Goal: Task Accomplishment & Management: Complete application form

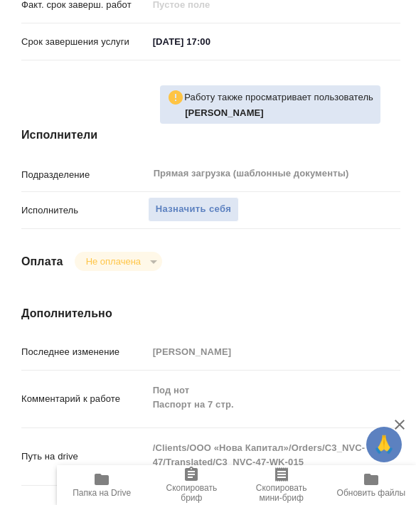
scroll to position [759, 0]
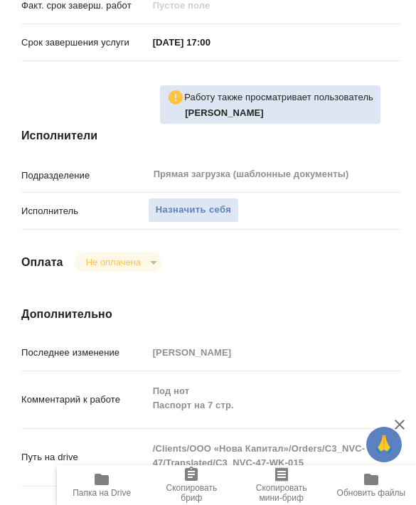
click at [119, 306] on h4 "Дополнительно" at bounding box center [210, 314] width 379 height 17
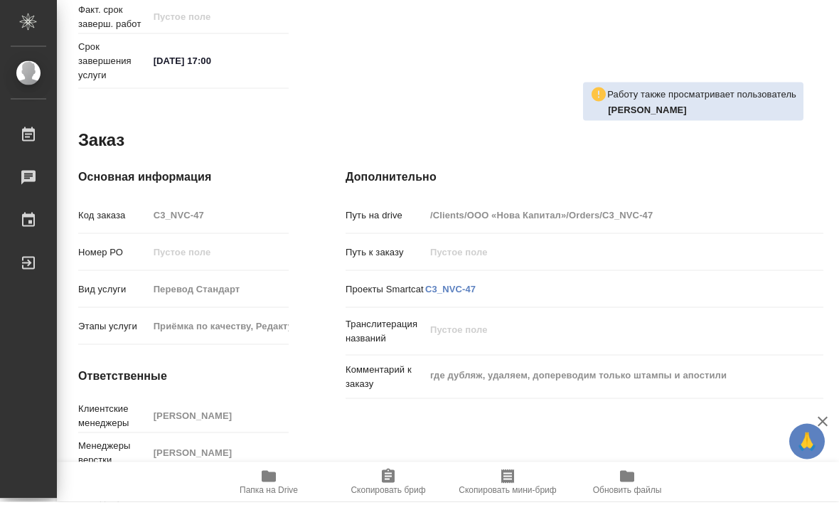
scroll to position [0, 0]
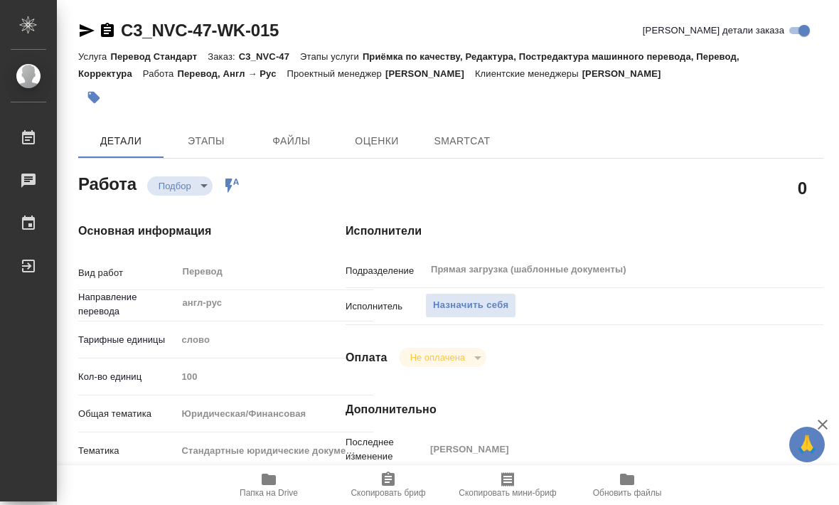
type textarea "x"
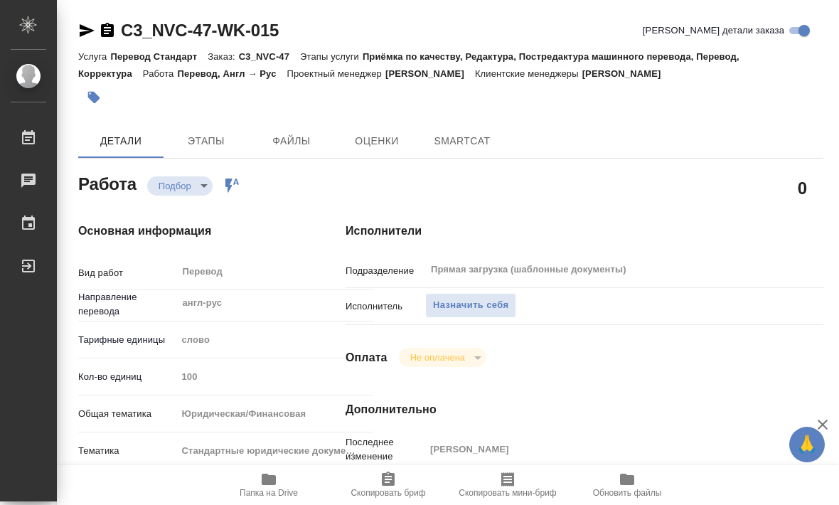
type textarea "x"
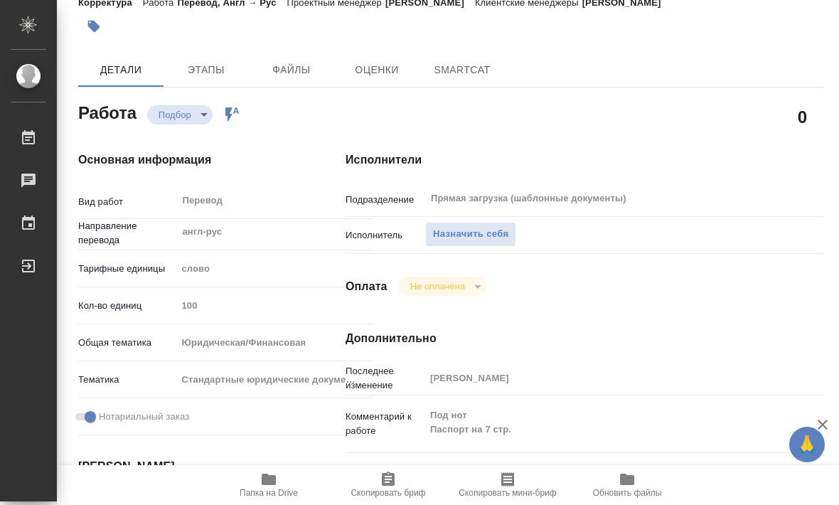
type textarea "x"
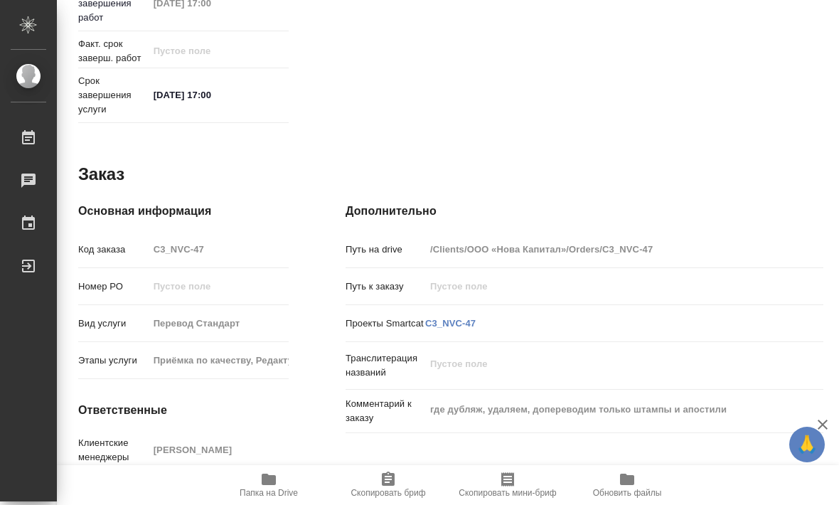
scroll to position [652, 0]
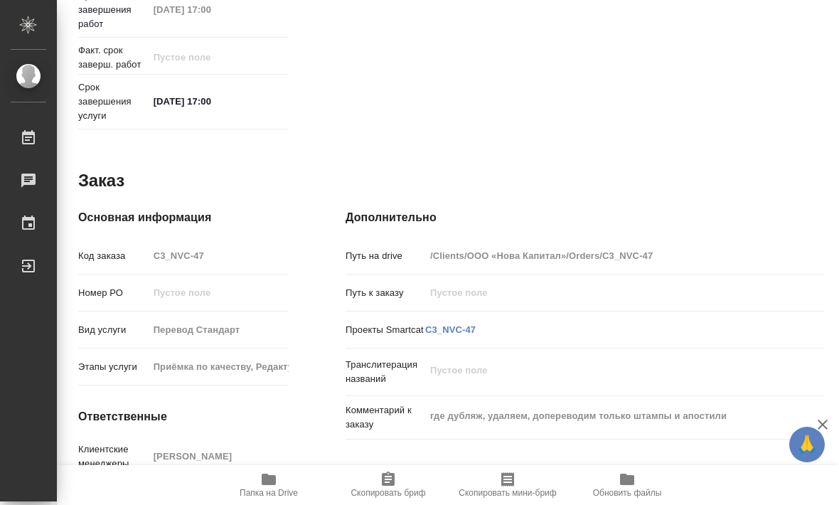
click at [456, 330] on link "C3_NVC-47" at bounding box center [450, 329] width 50 height 11
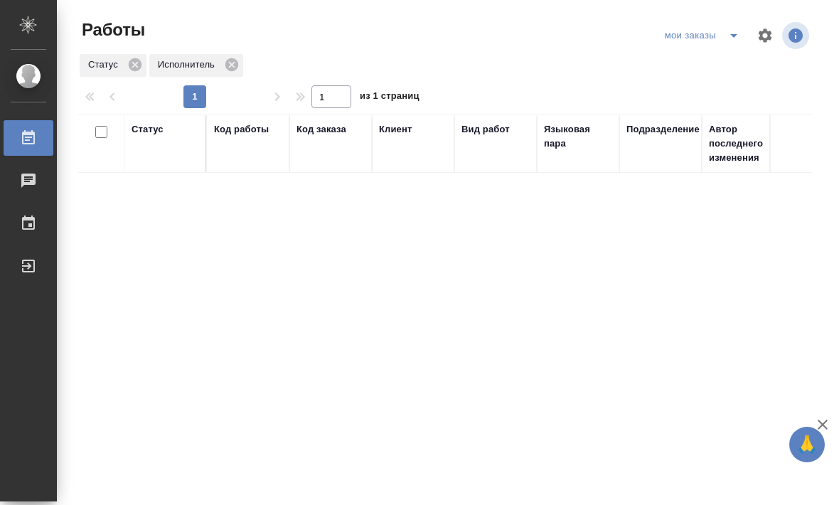
click at [727, 38] on icon "split button" at bounding box center [733, 35] width 17 height 17
click at [709, 70] on li "Стандартные настройки" at bounding box center [702, 64] width 136 height 23
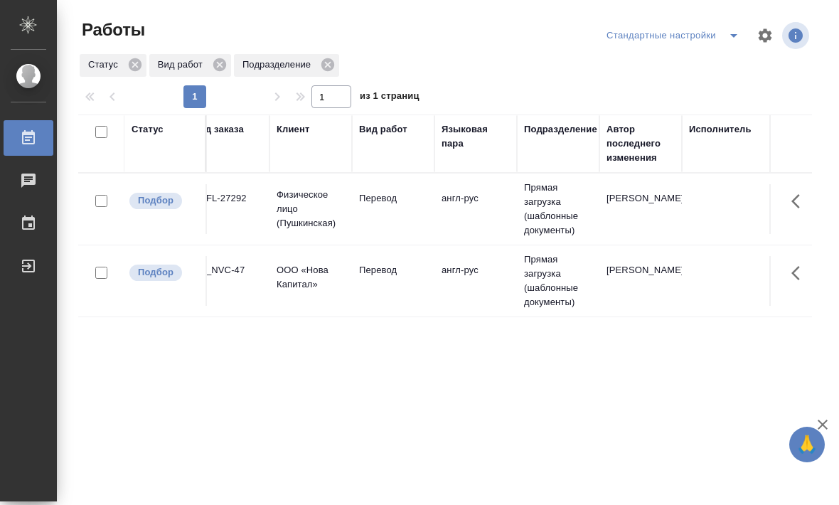
scroll to position [0, 157]
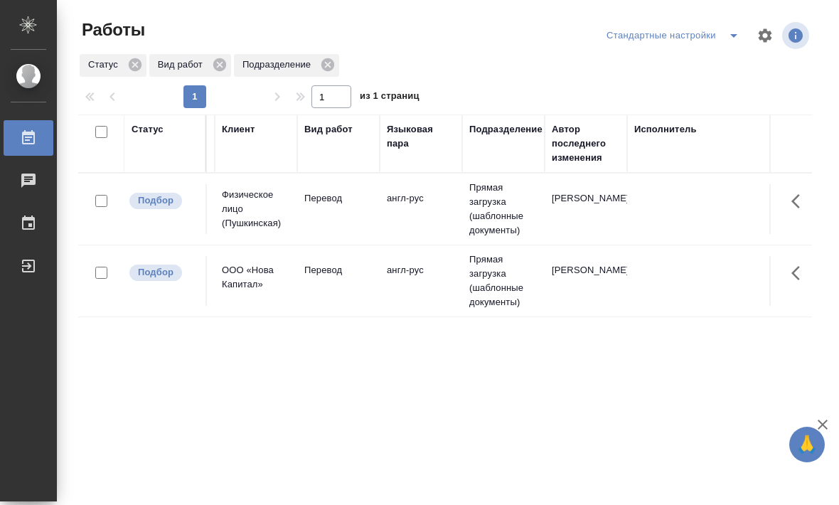
click at [383, 286] on td "англ-рус" at bounding box center [420, 281] width 82 height 50
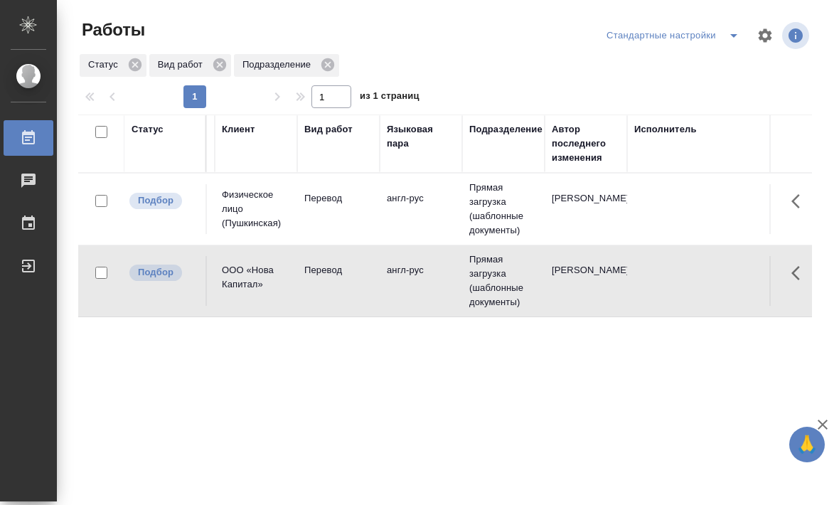
click at [394, 291] on td "англ-рус" at bounding box center [420, 281] width 82 height 50
click at [417, 303] on td "англ-рус" at bounding box center [420, 281] width 82 height 50
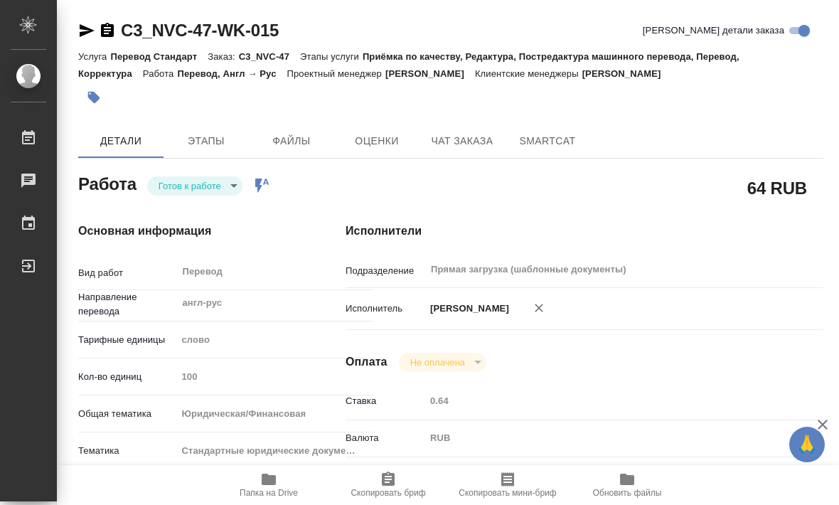
click at [538, 154] on button "SmartCat" at bounding box center [547, 141] width 85 height 34
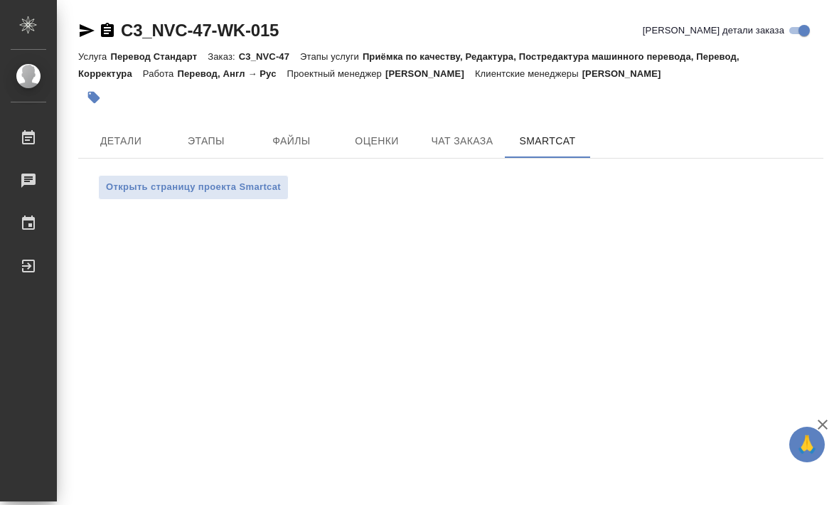
click at [114, 134] on span "Детали" at bounding box center [121, 141] width 68 height 18
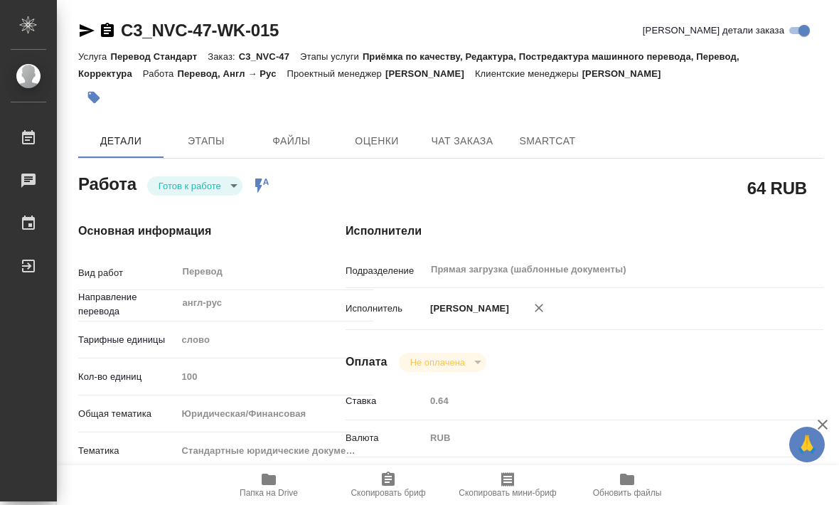
type textarea "x"
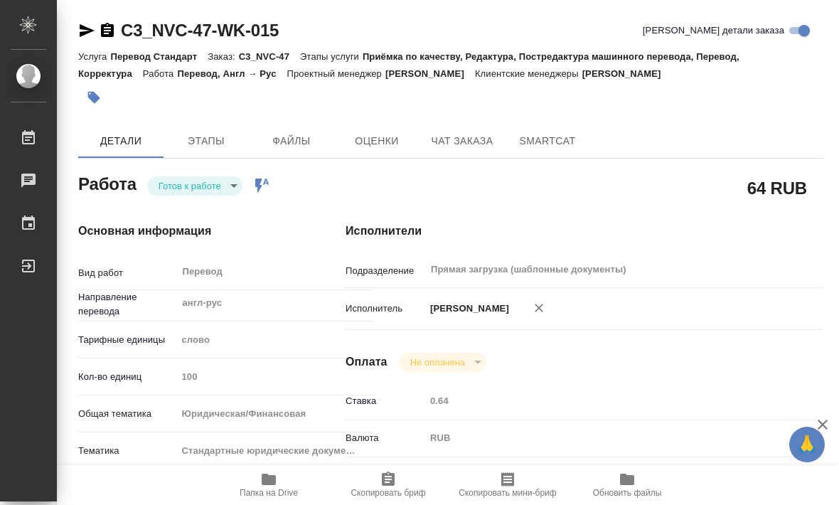
type textarea "x"
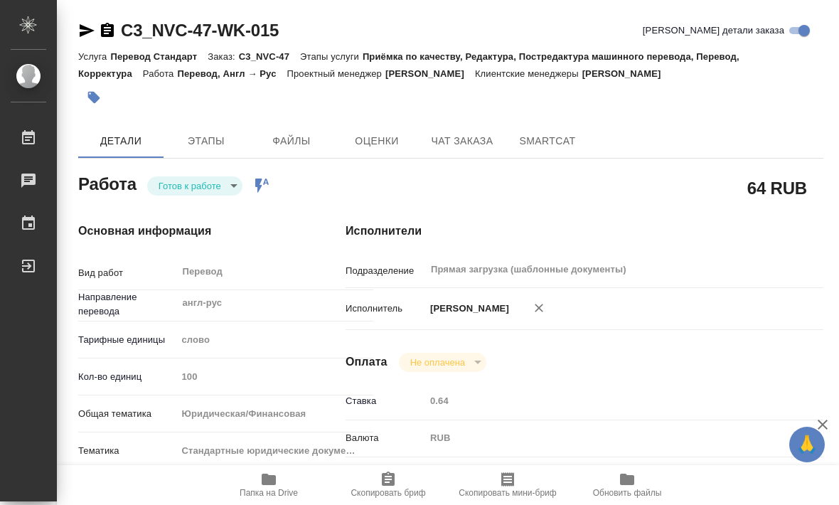
type textarea "x"
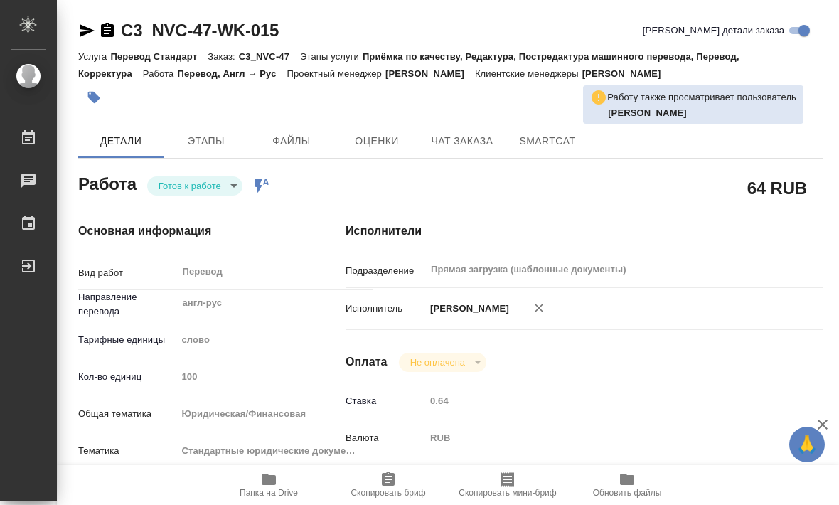
type textarea "x"
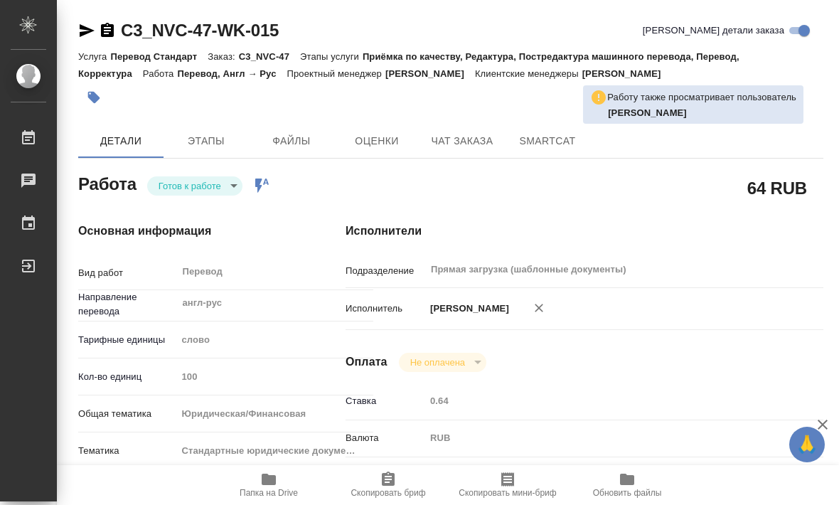
type textarea "x"
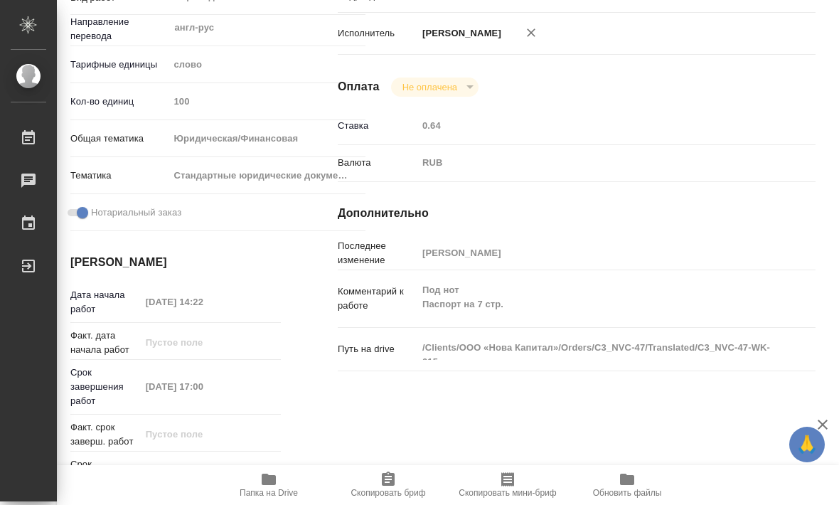
scroll to position [275, 6]
type textarea "x"
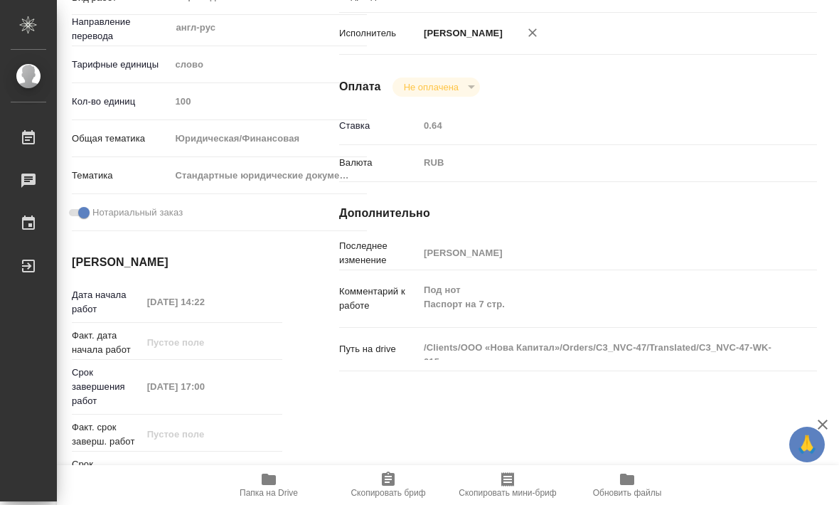
type textarea "x"
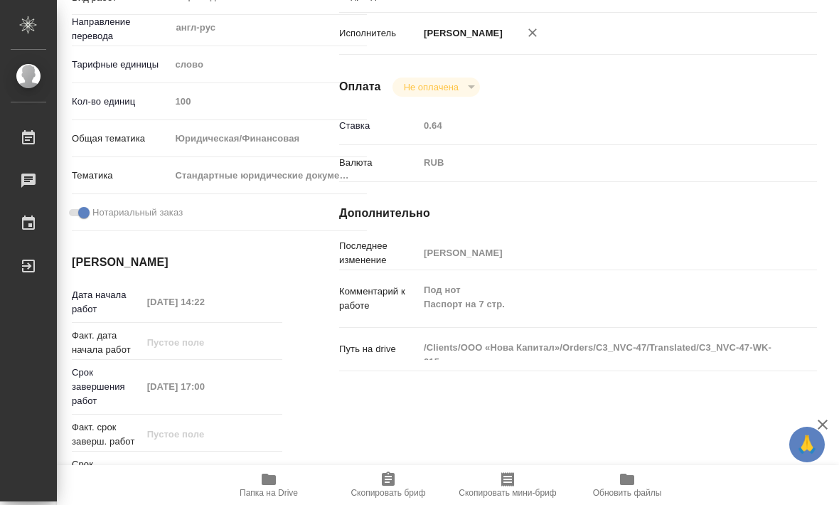
type textarea "x"
